Goal: Task Accomplishment & Management: Complete application form

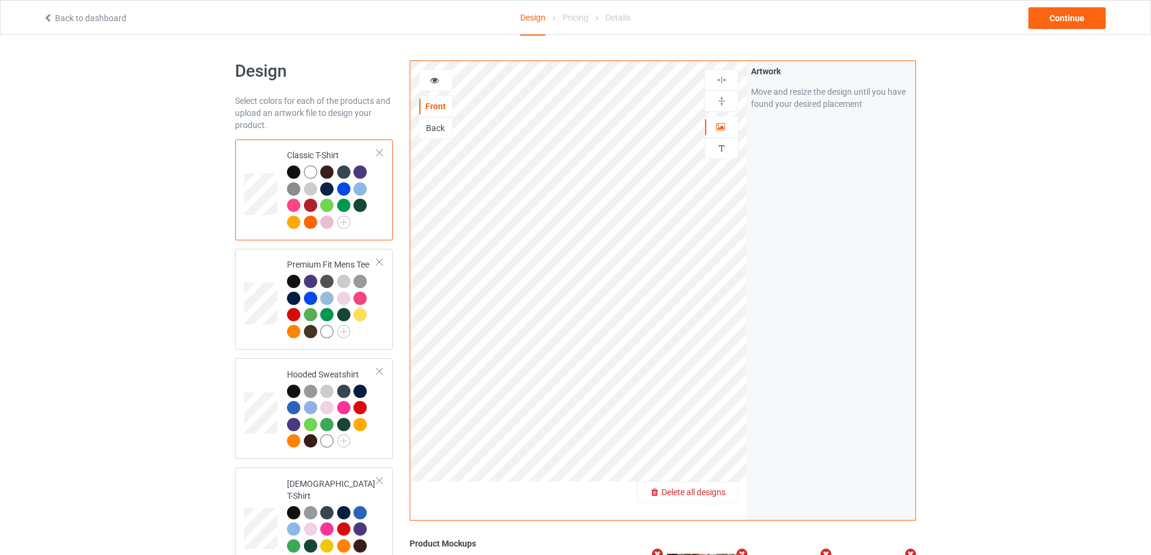
click at [714, 491] on span "Delete all designs" at bounding box center [693, 492] width 64 height 10
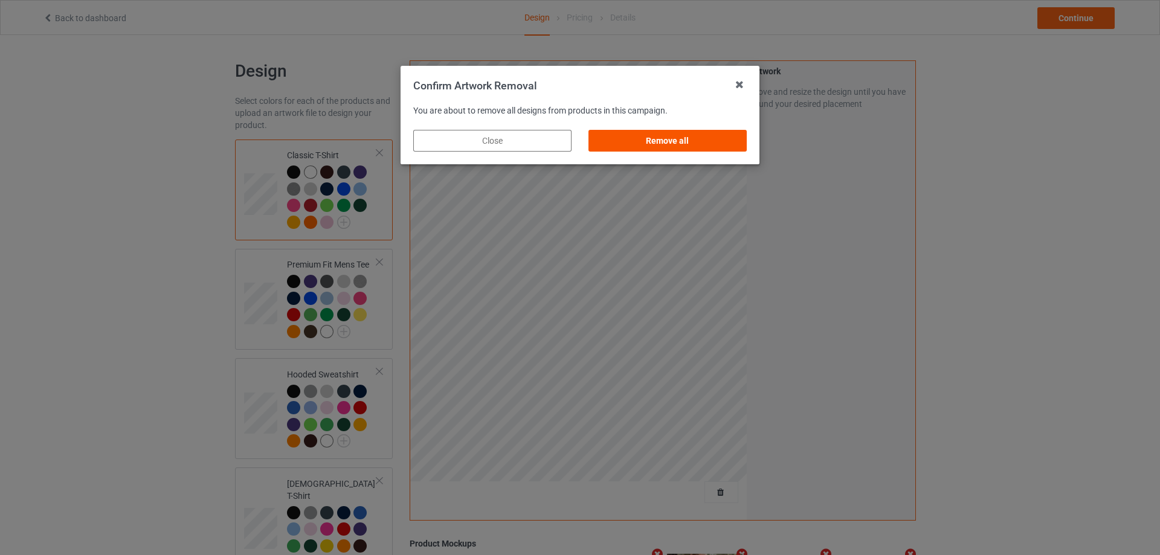
click at [715, 143] on div "Remove all" at bounding box center [667, 141] width 158 height 22
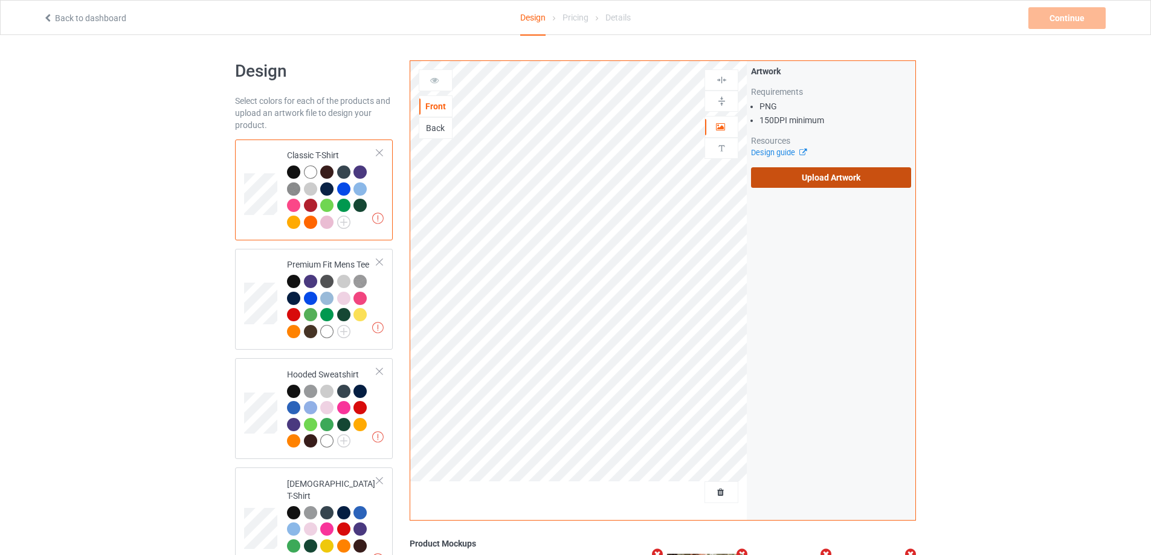
click at [813, 179] on label "Upload Artwork" at bounding box center [831, 177] width 160 height 21
click at [0, 0] on input "Upload Artwork" at bounding box center [0, 0] width 0 height 0
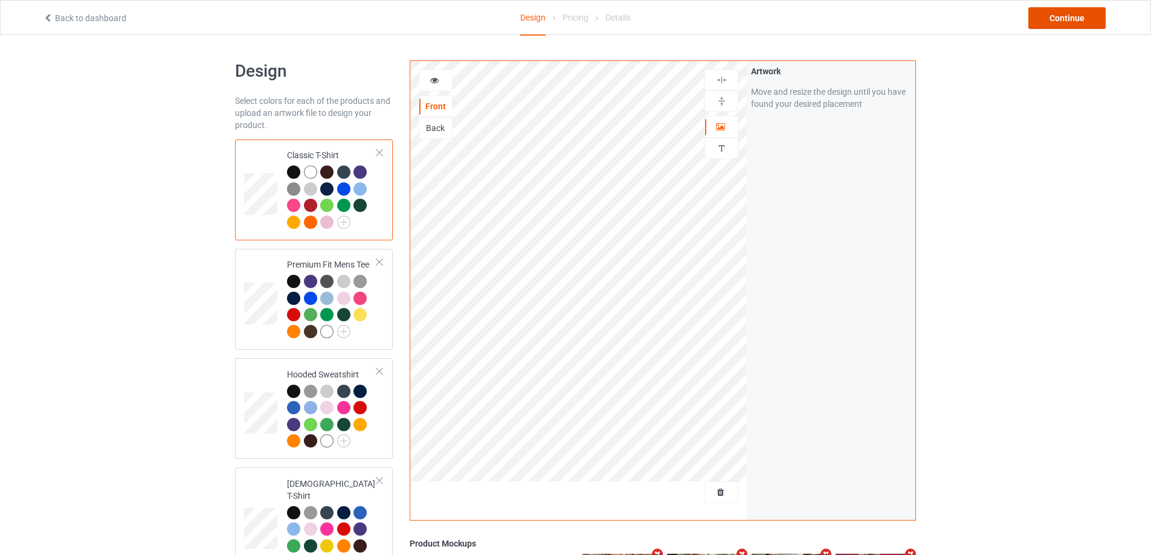
click at [1052, 18] on div "Continue" at bounding box center [1066, 18] width 77 height 22
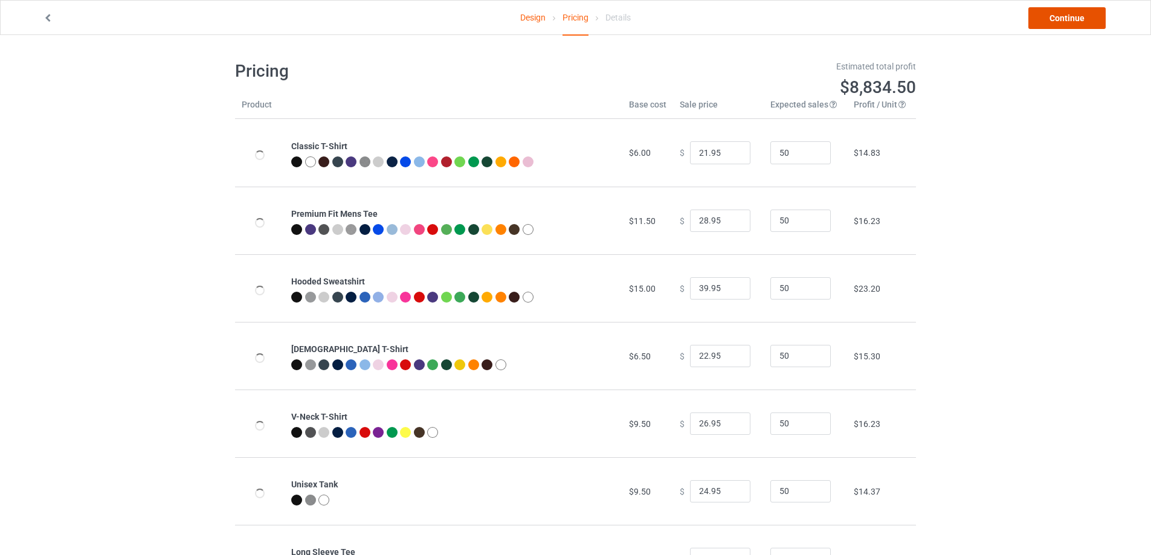
click at [1052, 18] on link "Continue" at bounding box center [1066, 18] width 77 height 22
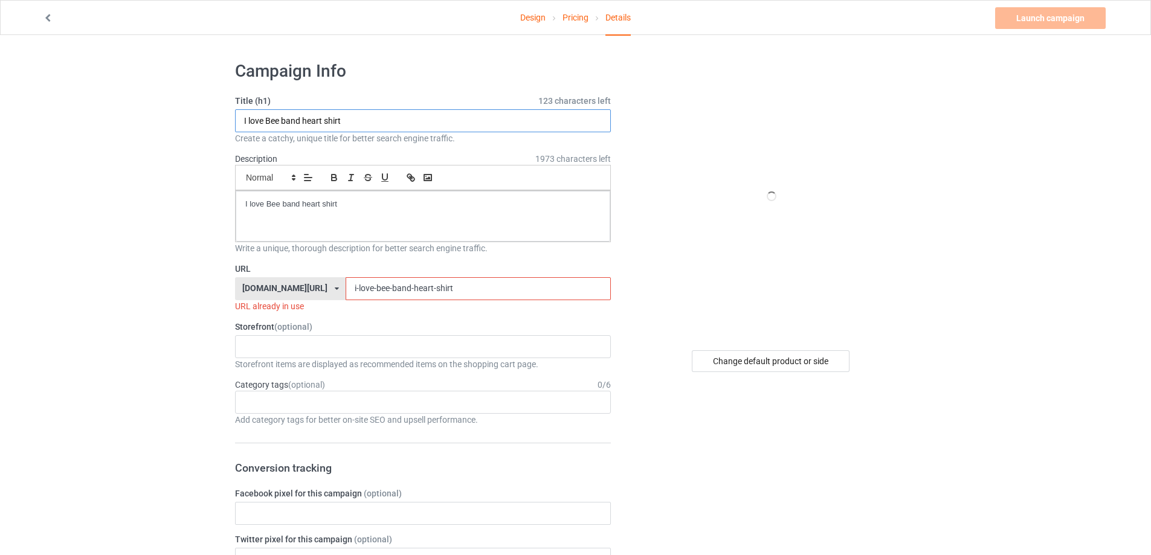
paste input "[PERSON_NAME] Same Shit Different Ha"
type input "[PERSON_NAME] Same Shit Different Hat shirt"
drag, startPoint x: 373, startPoint y: 211, endPoint x: 101, endPoint y: 213, distance: 271.8
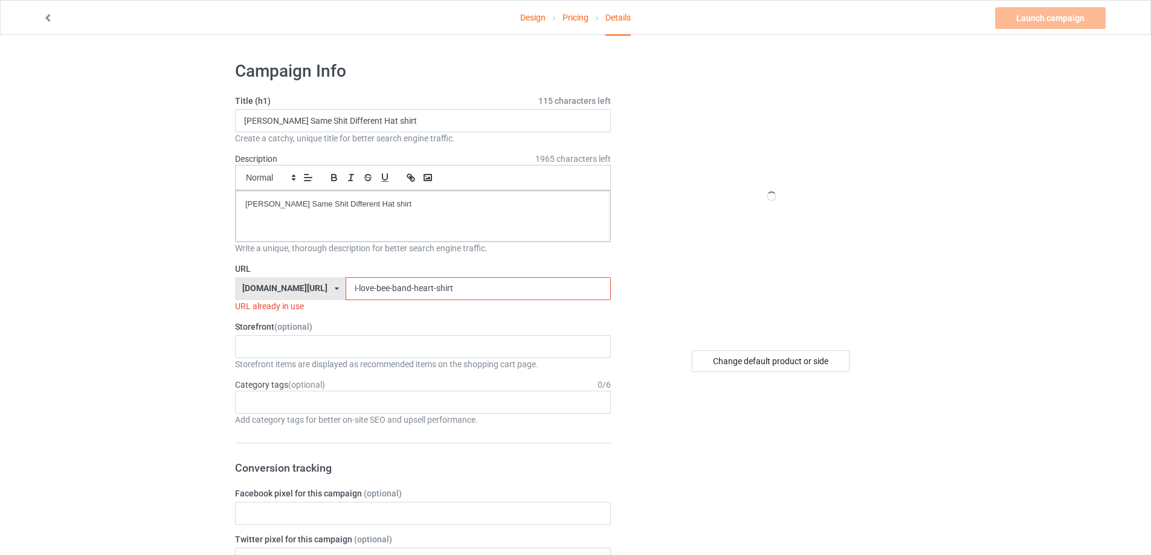
drag, startPoint x: 361, startPoint y: 283, endPoint x: 321, endPoint y: 266, distance: 43.6
click at [235, 283] on div "[DOMAIN_NAME][URL] [DOMAIN_NAME][URL] [DOMAIN_NAME][URL] 5cd2f964b197f721e1cad2…" at bounding box center [423, 288] width 376 height 23
paste input "[PERSON_NAME]-g-same-shit-different-ha"
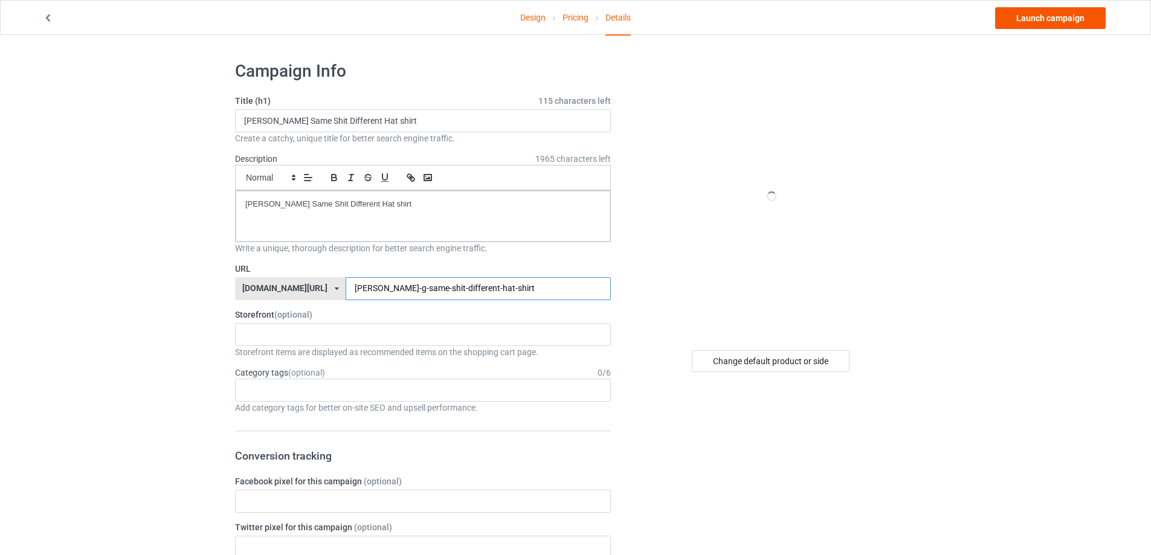
type input "[PERSON_NAME]-g-same-shit-different-hat-shirt"
click at [1076, 18] on link "Launch campaign" at bounding box center [1050, 18] width 111 height 22
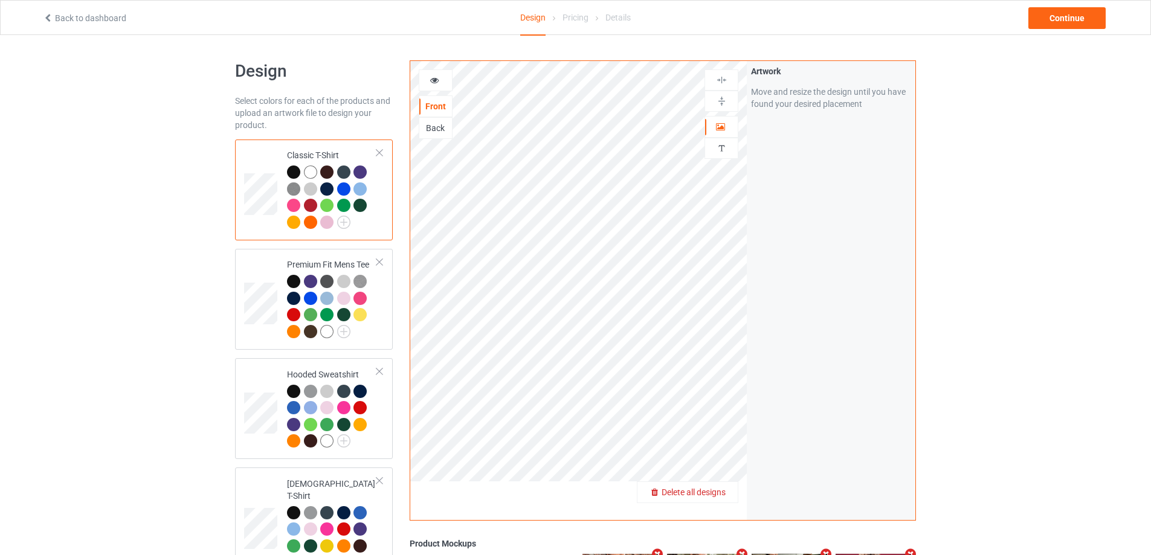
click at [714, 496] on span "Delete all designs" at bounding box center [693, 492] width 64 height 10
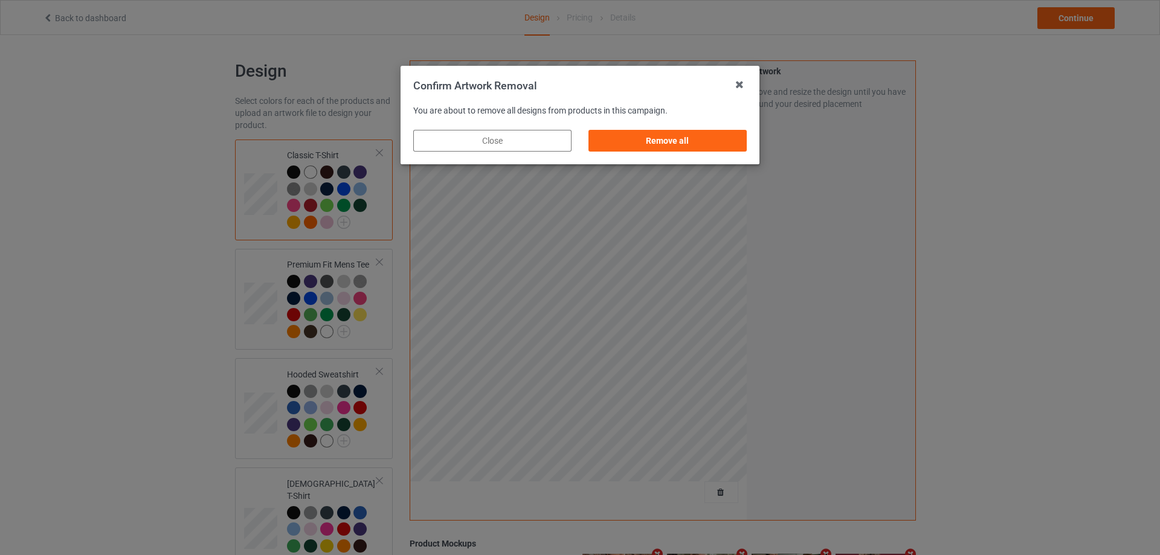
click at [726, 128] on div "Remove all" at bounding box center [667, 140] width 175 height 39
click at [730, 143] on div "Remove all" at bounding box center [667, 141] width 158 height 22
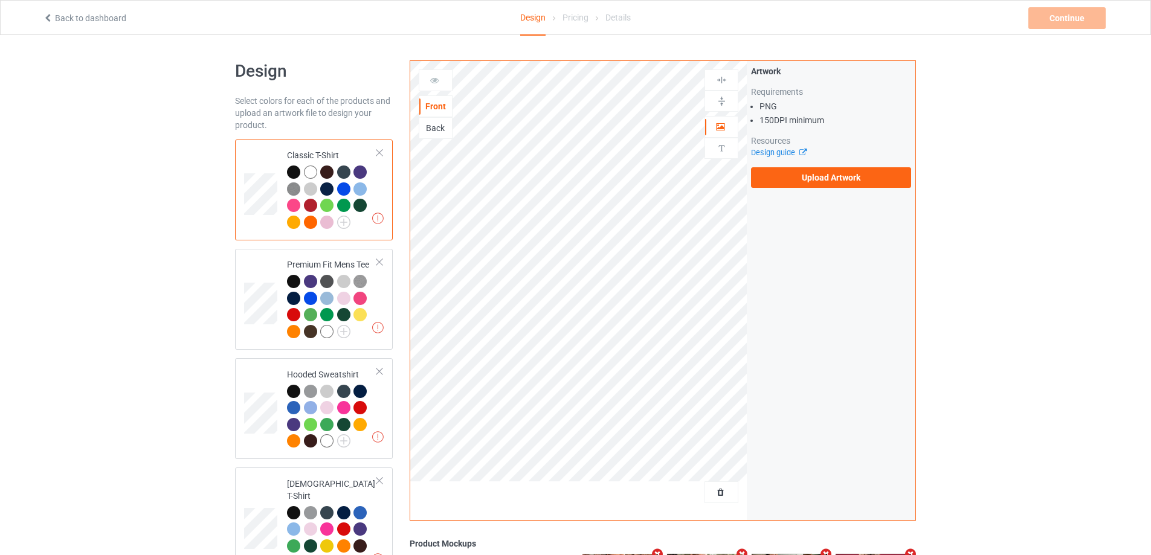
click at [809, 158] on div "Design guide" at bounding box center [831, 153] width 160 height 12
click at [805, 175] on label "Upload Artwork" at bounding box center [831, 177] width 160 height 21
click at [0, 0] on input "Upload Artwork" at bounding box center [0, 0] width 0 height 0
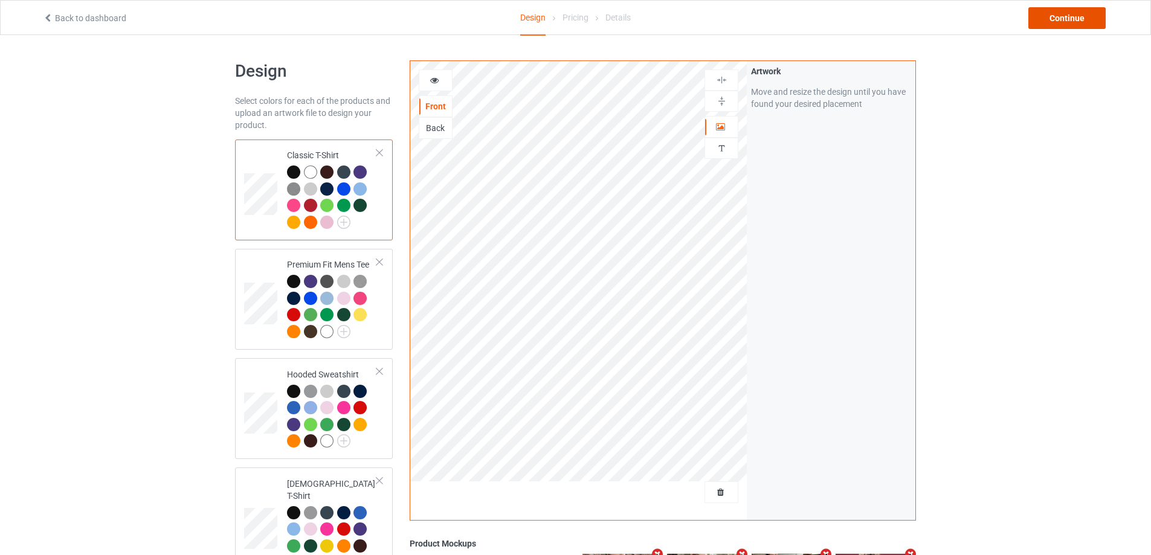
click at [1082, 24] on div "Continue" at bounding box center [1066, 18] width 77 height 22
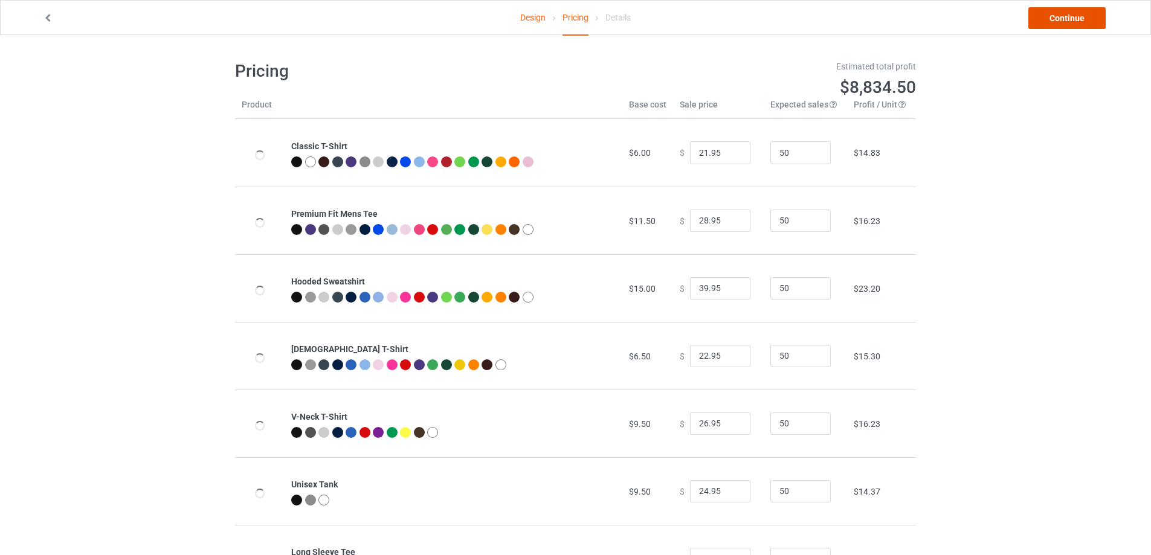
click at [1081, 17] on link "Continue" at bounding box center [1066, 18] width 77 height 22
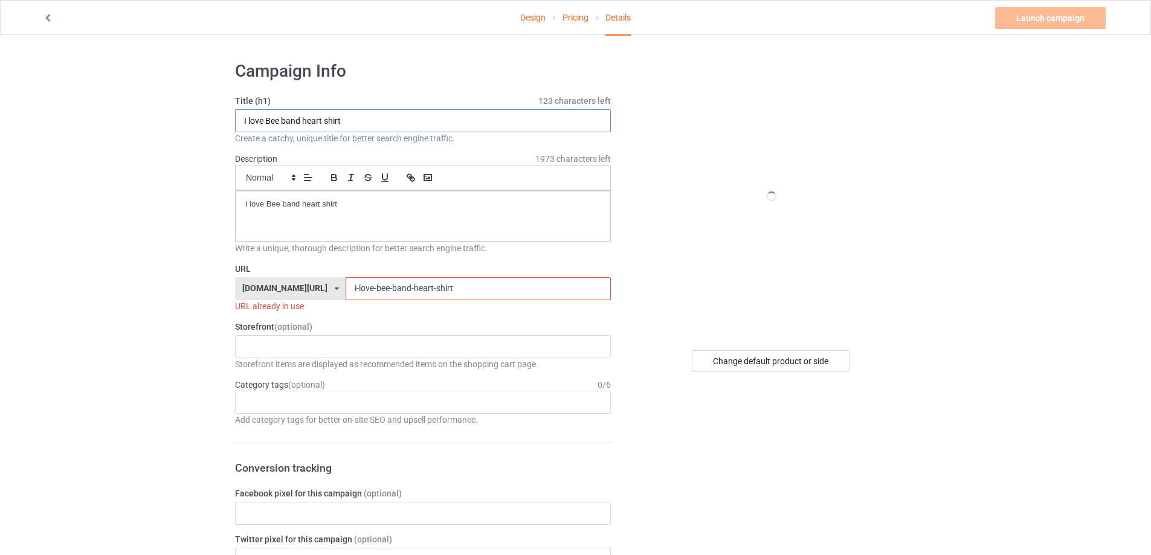
drag, startPoint x: 213, startPoint y: 116, endPoint x: 189, endPoint y: 116, distance: 23.6
paste input "live free [PERSON_NAME]"
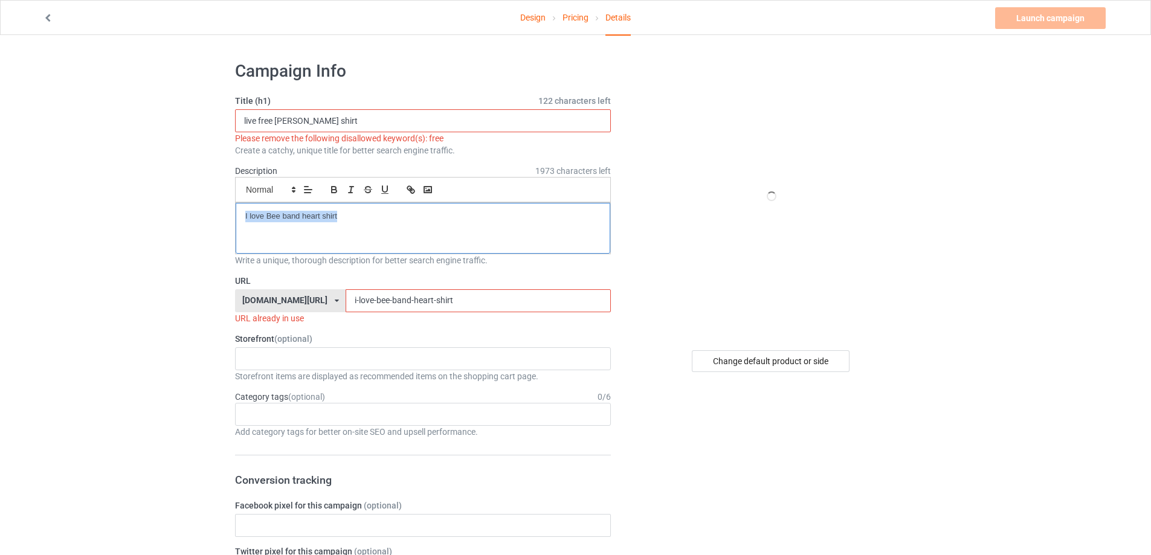
drag, startPoint x: 349, startPoint y: 208, endPoint x: 239, endPoint y: 205, distance: 110.6
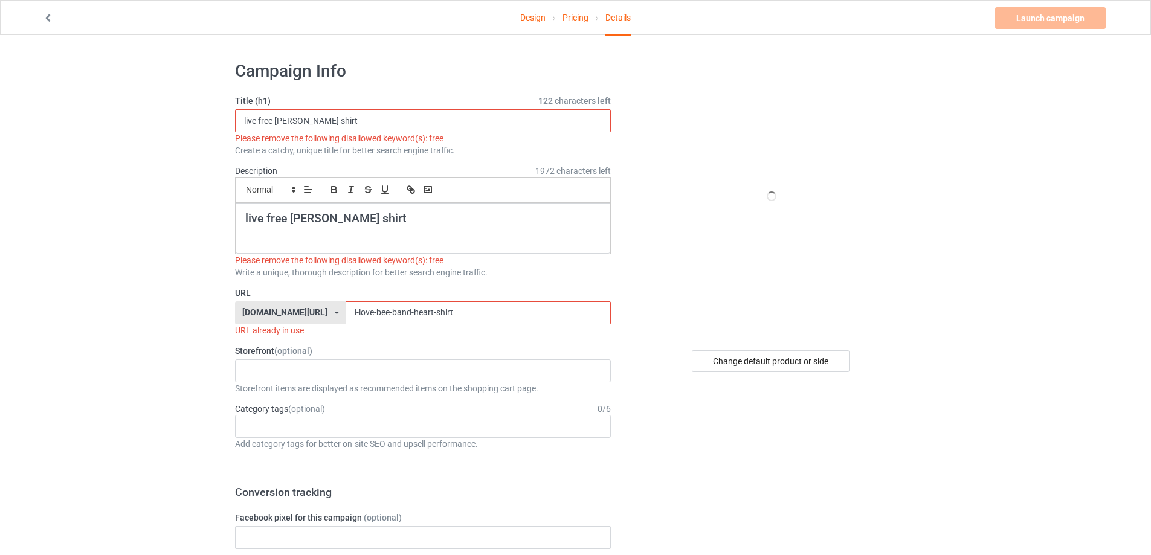
click at [258, 113] on input "live free charlie kirk shirt" at bounding box center [423, 120] width 376 height 23
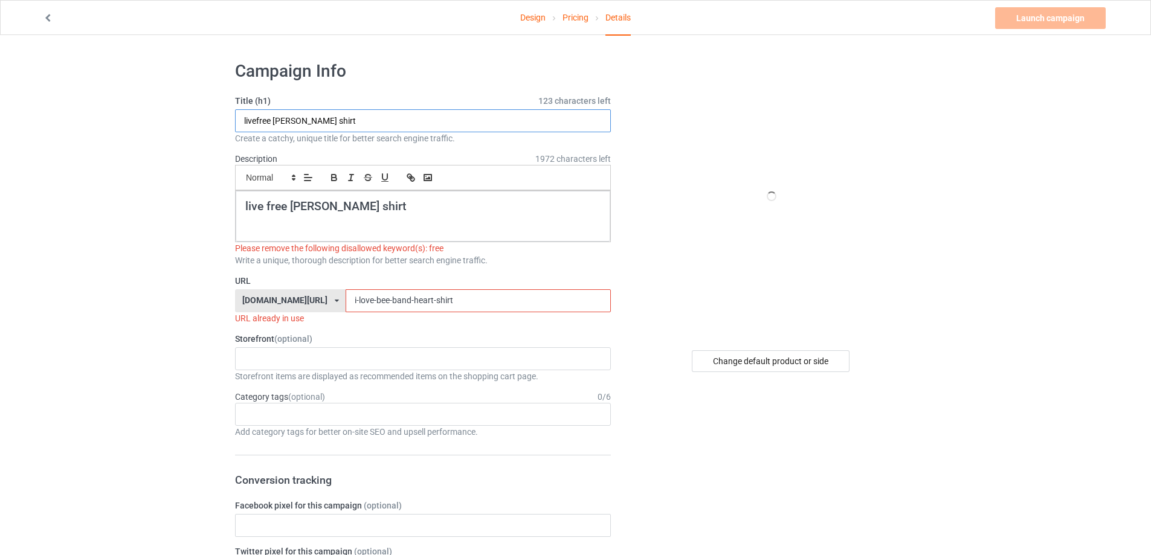
type input "livefree charlie kirk shirt"
click at [429, 220] on p at bounding box center [422, 219] width 355 height 11
click at [266, 209] on h2 "live free charlie kirk shirt" at bounding box center [422, 206] width 355 height 15
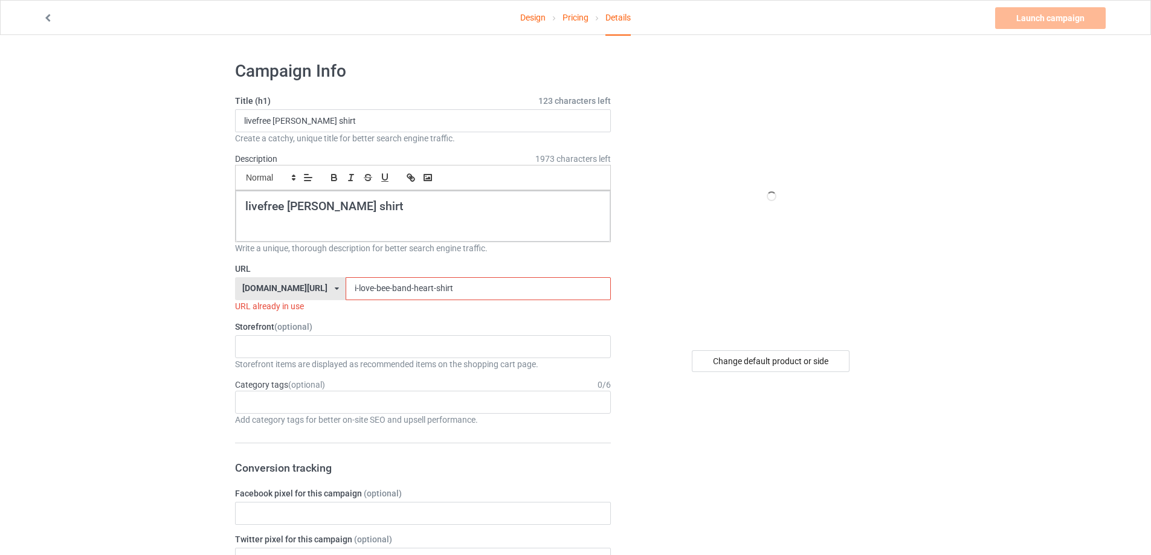
drag, startPoint x: 434, startPoint y: 283, endPoint x: 209, endPoint y: 260, distance: 225.9
paste input "live-free-charlie-kirk"
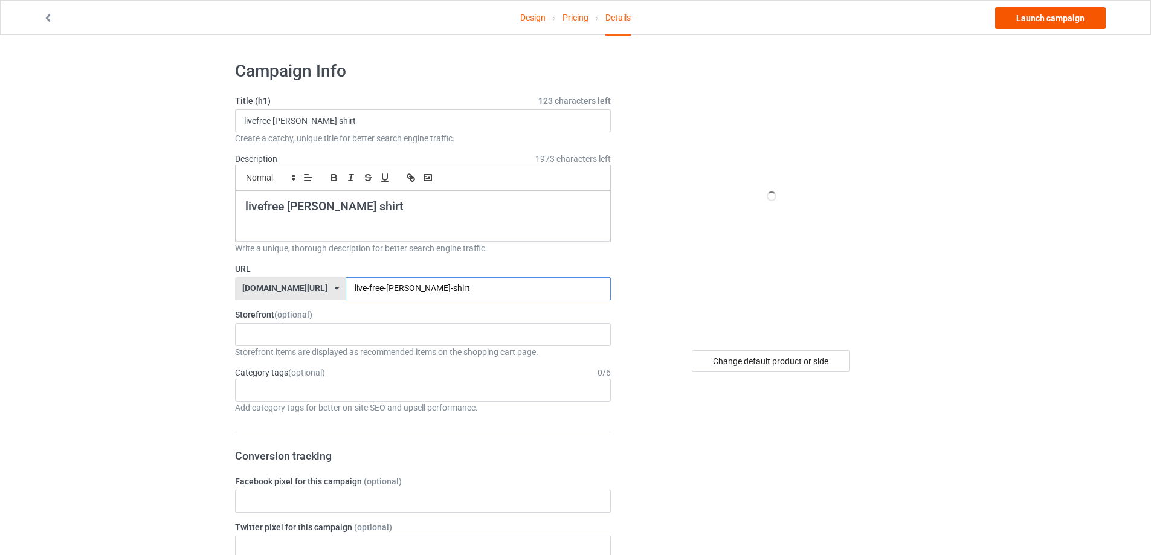
type input "live-free-charlie-kirk-shirt"
click at [1090, 19] on link "Launch campaign" at bounding box center [1050, 18] width 111 height 22
